Goal: Task Accomplishment & Management: Use online tool/utility

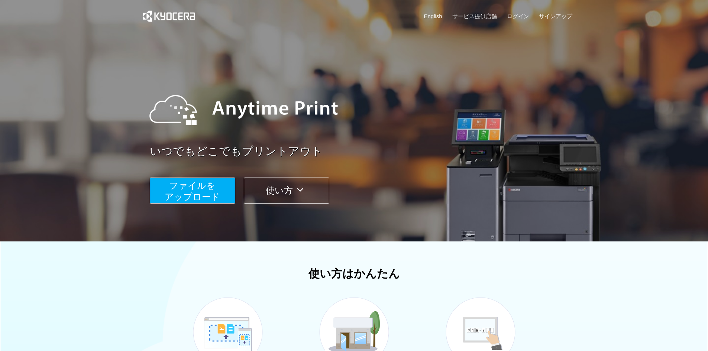
click at [194, 191] on span "ファイルを ​​アップロード" at bounding box center [192, 191] width 55 height 21
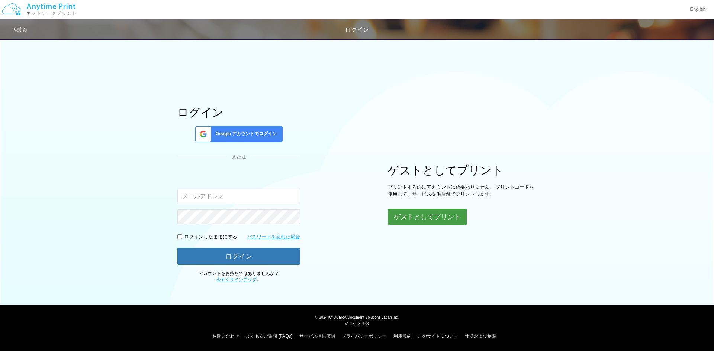
click at [429, 220] on button "ゲストとしてプリント" at bounding box center [427, 217] width 79 height 16
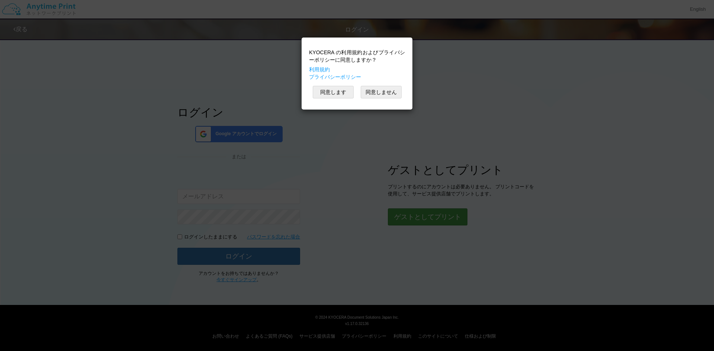
click at [454, 220] on div "KYOCERA の利用規約およびプライバシーポリシーに同意しますか？ 利用規約 プライバシーポリシー 同意します 同意しません" at bounding box center [357, 175] width 714 height 351
click at [338, 90] on button "同意します" at bounding box center [333, 92] width 41 height 13
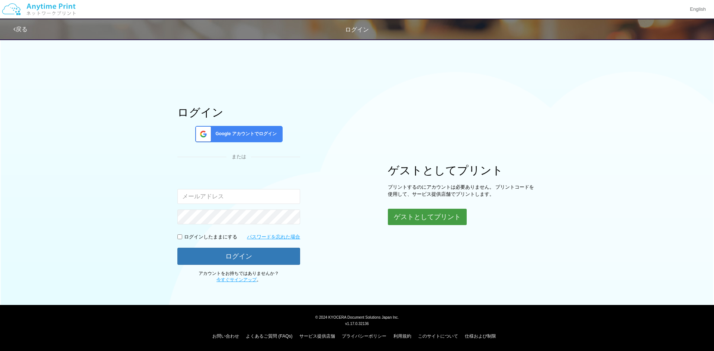
click at [433, 215] on button "ゲストとしてプリント" at bounding box center [427, 217] width 79 height 16
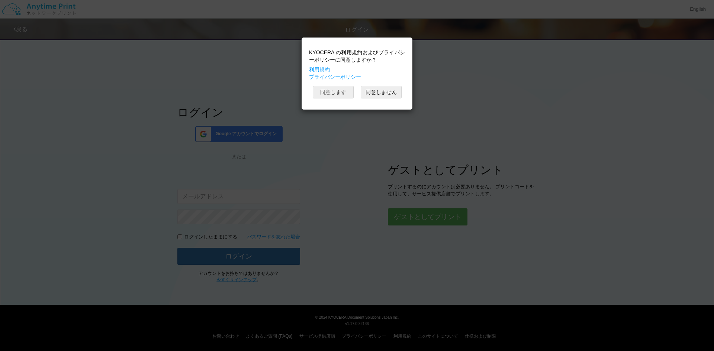
click at [342, 93] on button "同意します" at bounding box center [333, 92] width 41 height 13
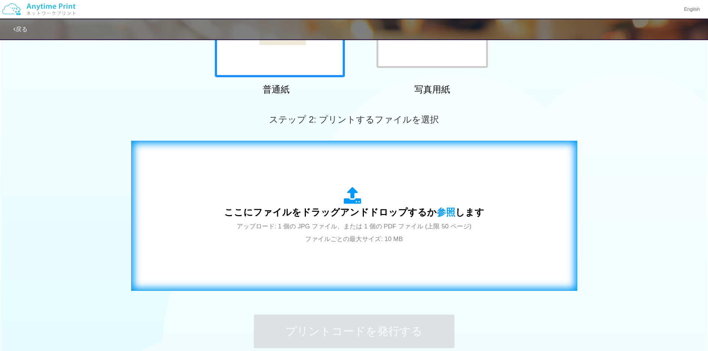
scroll to position [149, 0]
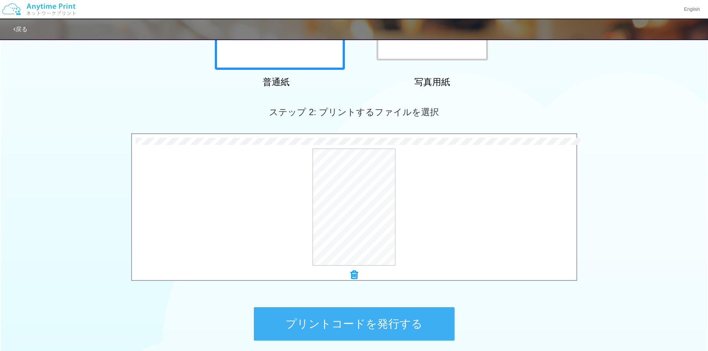
click at [372, 316] on button "プリントコードを発行する" at bounding box center [354, 323] width 201 height 33
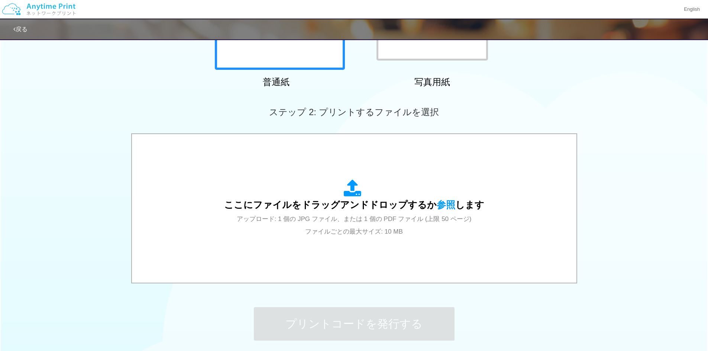
scroll to position [0, 0]
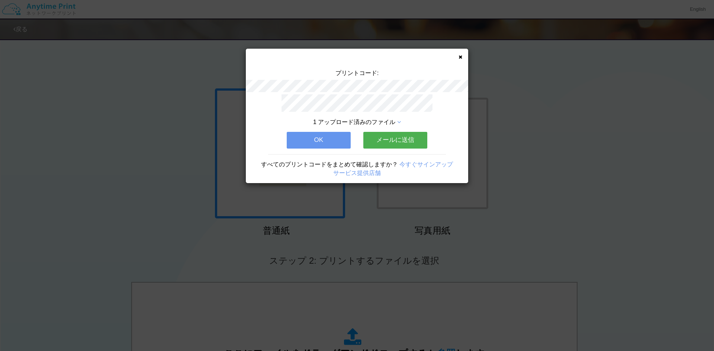
click at [456, 57] on div "プリントコード: 1 アップロード済みのファイル OK メールに送信 すべてのプリントコードをまとめて確認しますか？ 今すぐサインアップ サービス提供店舗" at bounding box center [357, 116] width 222 height 135
click at [477, 53] on div "プリントコード: 1 アップロード済みのファイル OK メールに送信 すべてのプリントコードをまとめて確認しますか？ 今すぐサインアップ サービス提供店舗" at bounding box center [357, 175] width 714 height 351
click at [459, 59] on icon at bounding box center [460, 57] width 4 height 5
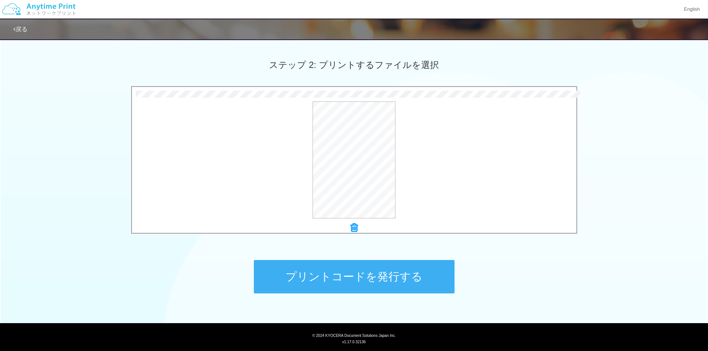
scroll to position [214, 0]
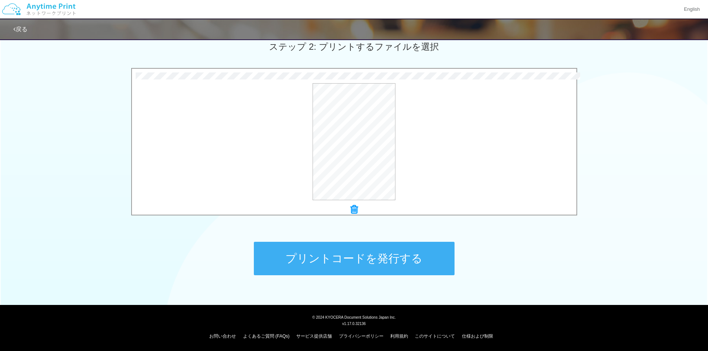
click at [404, 259] on button "プリントコードを発行する" at bounding box center [354, 258] width 201 height 33
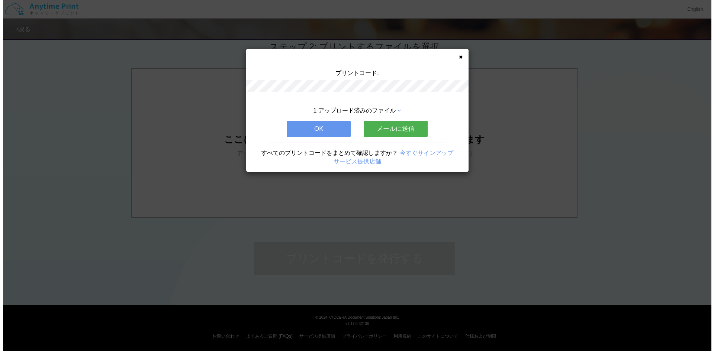
scroll to position [0, 0]
